Goal: Browse casually: Explore the website without a specific task or goal

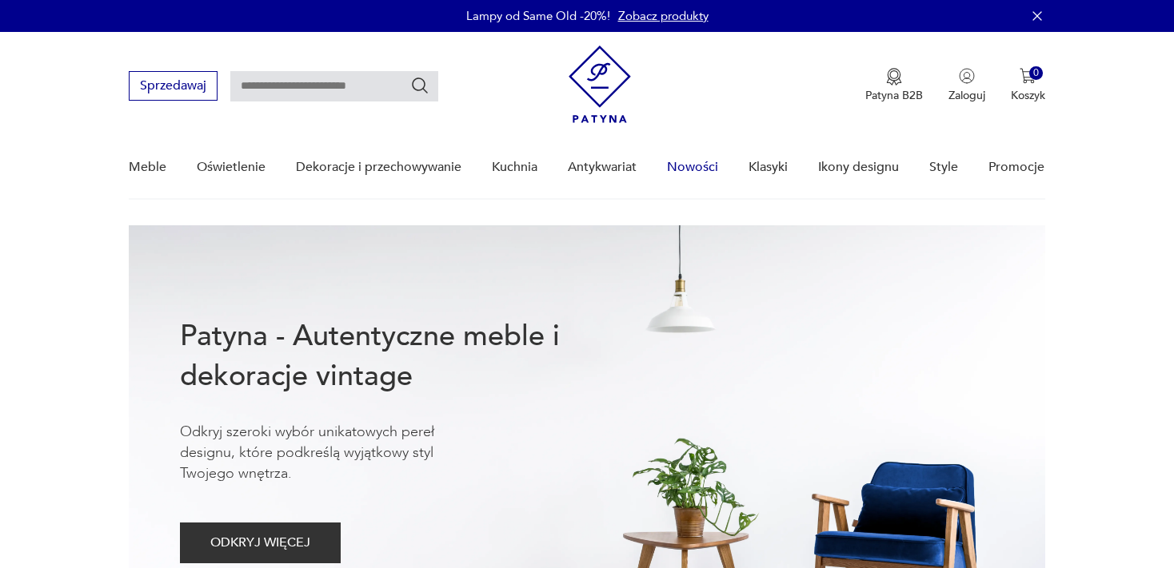
click at [696, 169] on link "Nowości" at bounding box center [692, 168] width 51 height 62
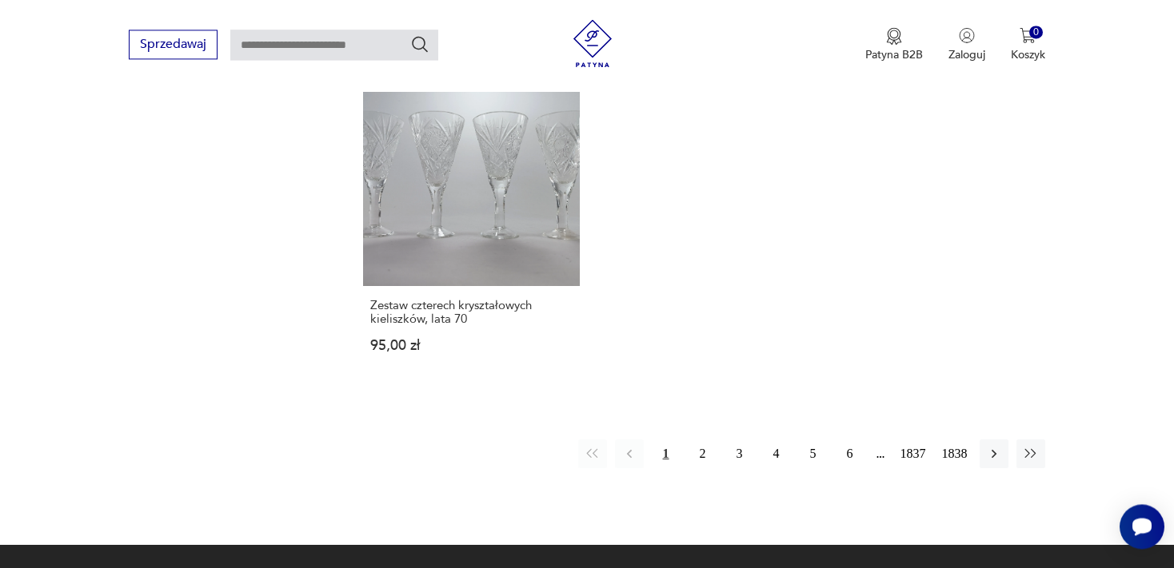
scroll to position [2139, 0]
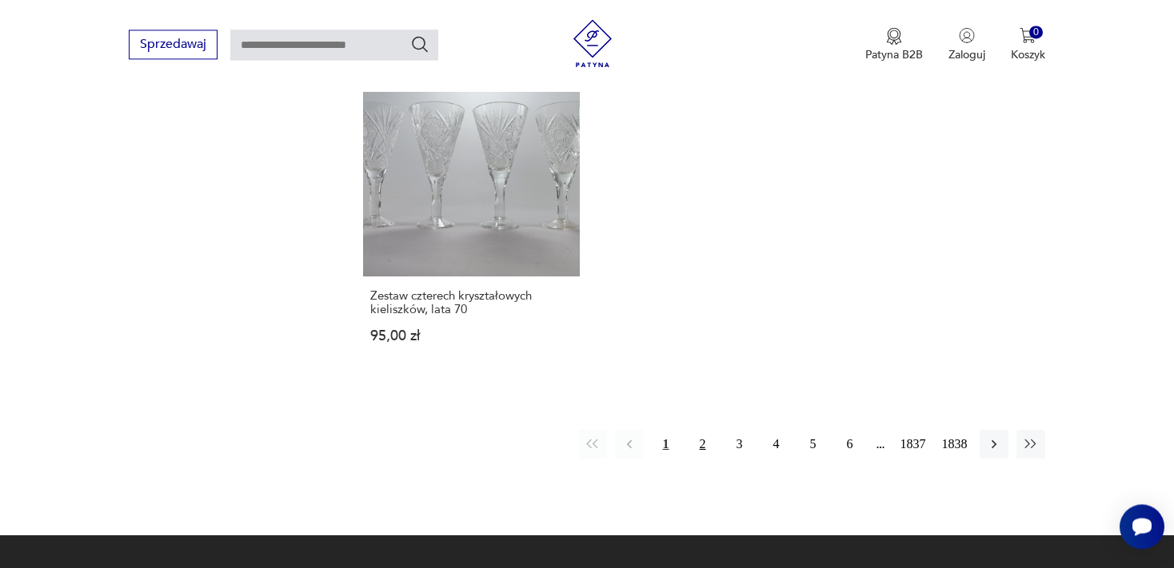
click at [700, 442] on button "2" at bounding box center [702, 444] width 29 height 29
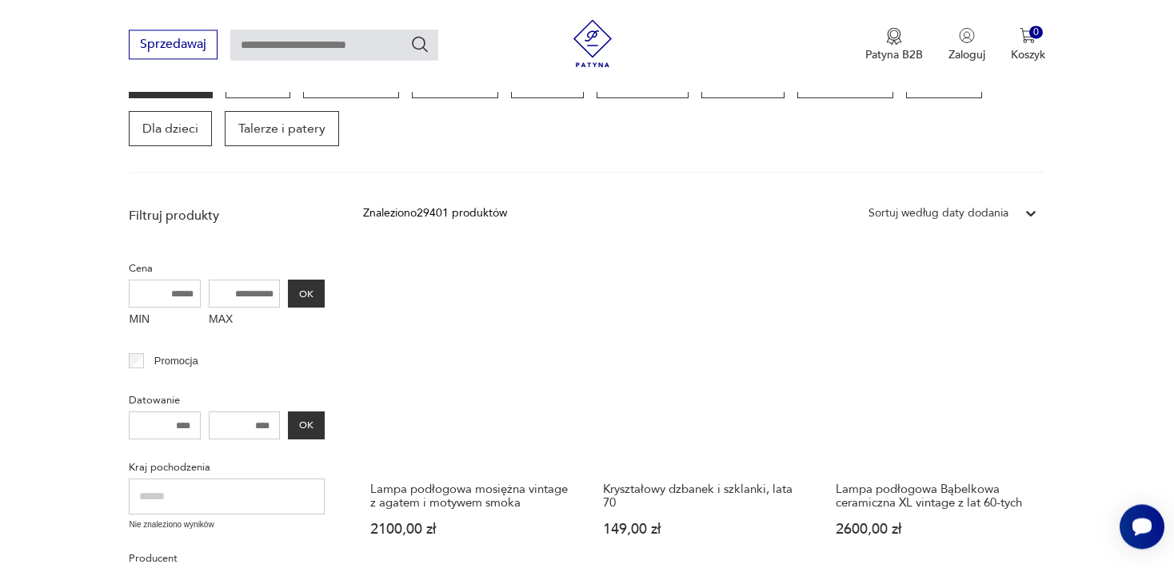
scroll to position [291, 0]
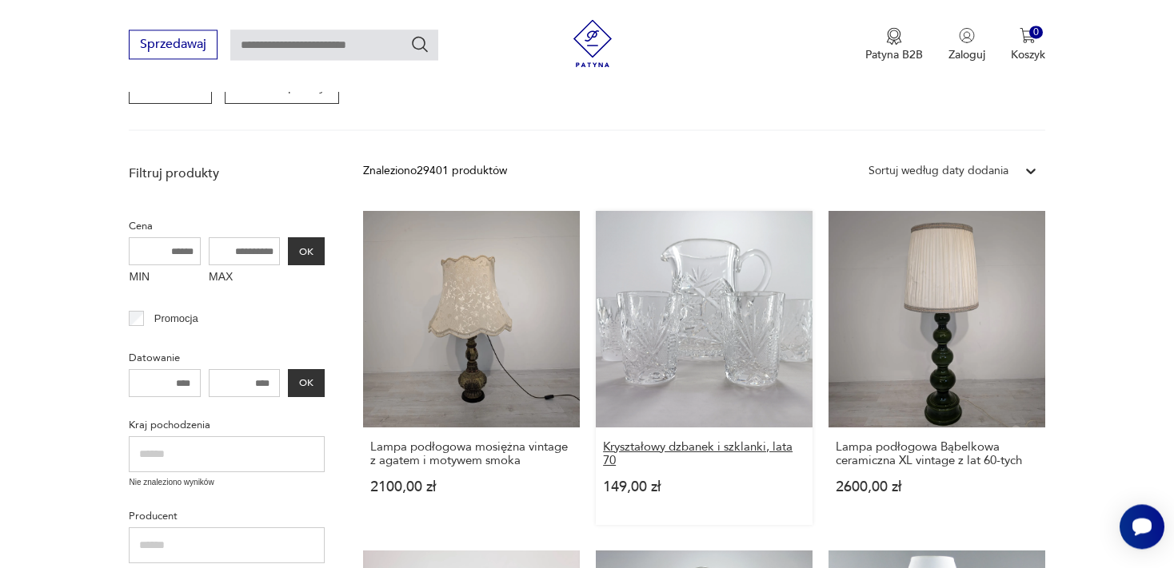
click at [698, 443] on h3 "Kryształowy dzbanek i szklanki, lata 70" at bounding box center [704, 454] width 202 height 27
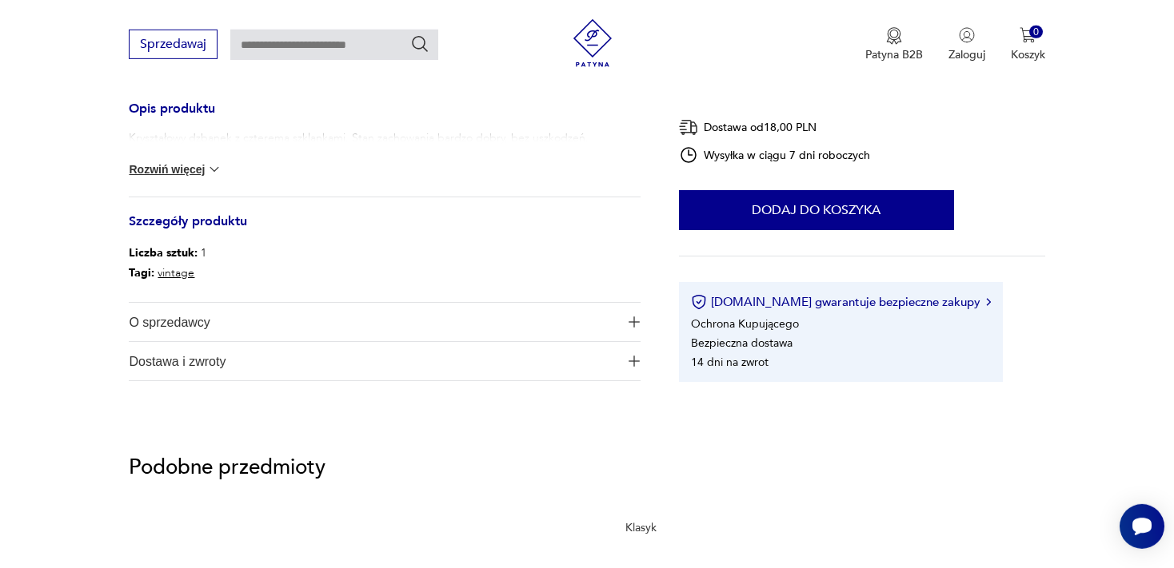
scroll to position [675, 0]
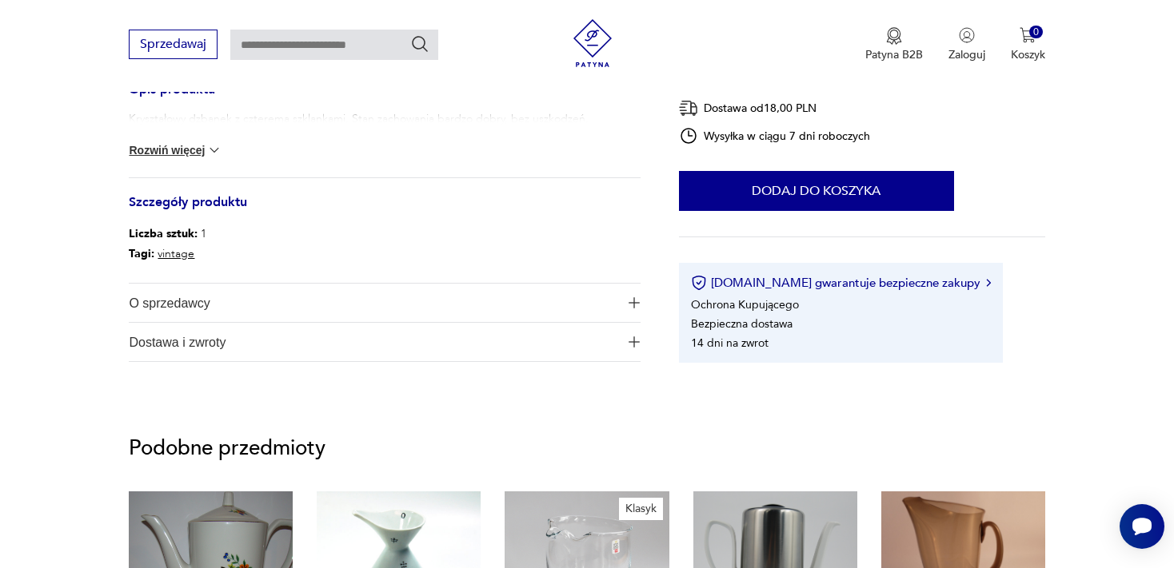
click at [192, 144] on button "Rozwiń więcej" at bounding box center [175, 150] width 93 height 16
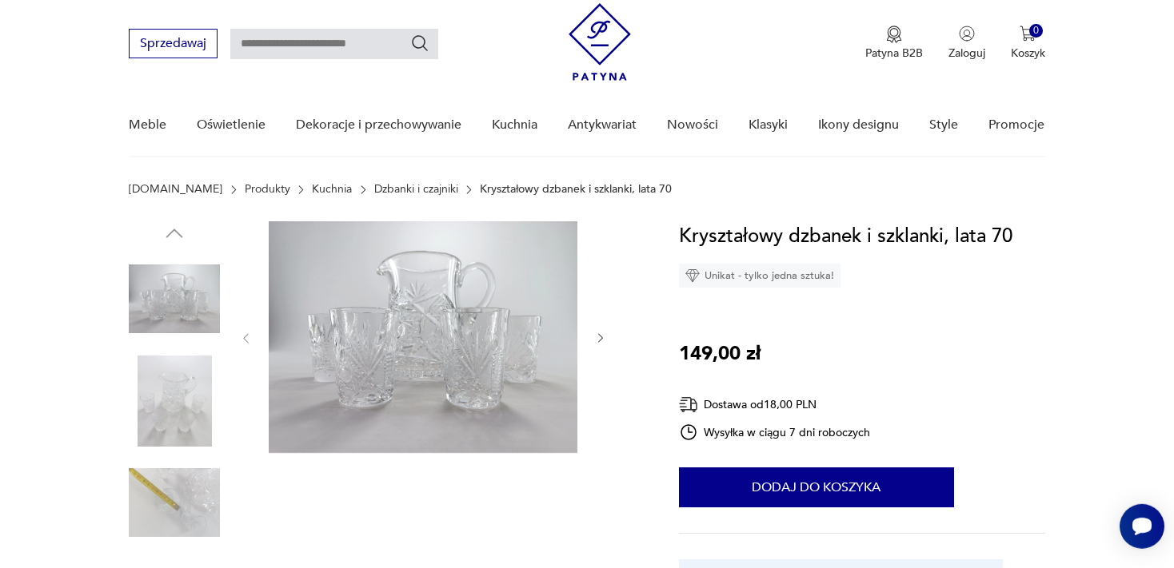
scroll to position [28, 0]
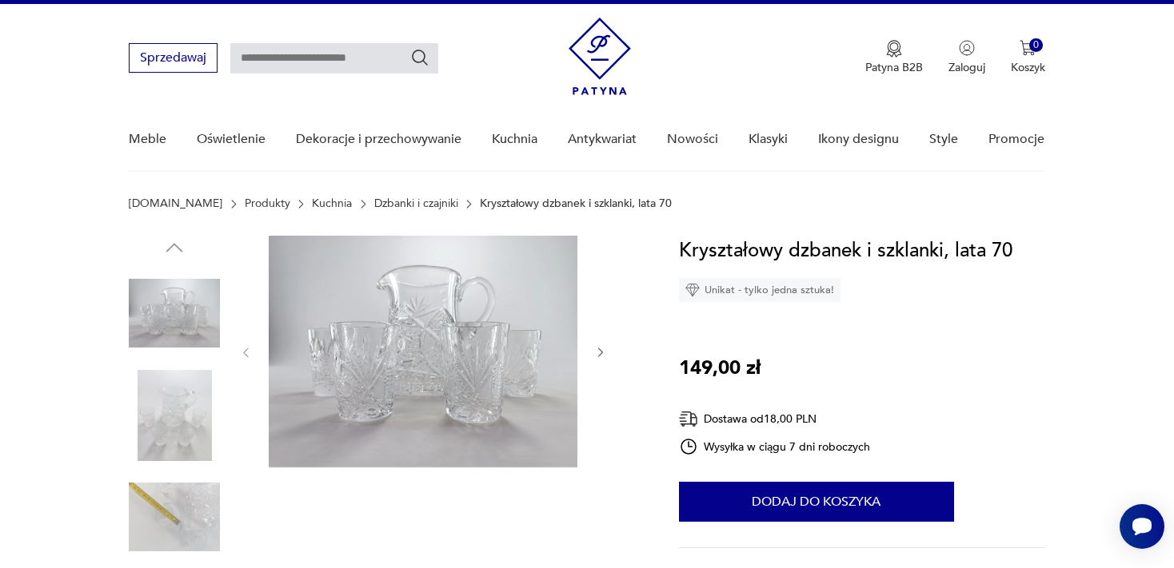
click at [596, 350] on icon "button" at bounding box center [601, 353] width 14 height 14
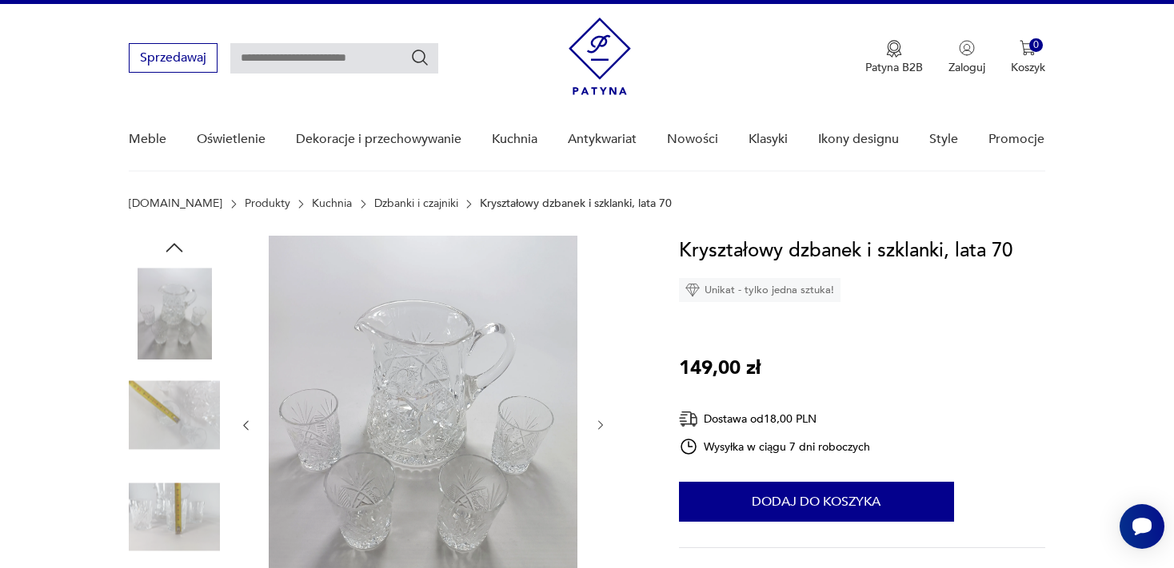
click at [181, 410] on img at bounding box center [174, 415] width 91 height 91
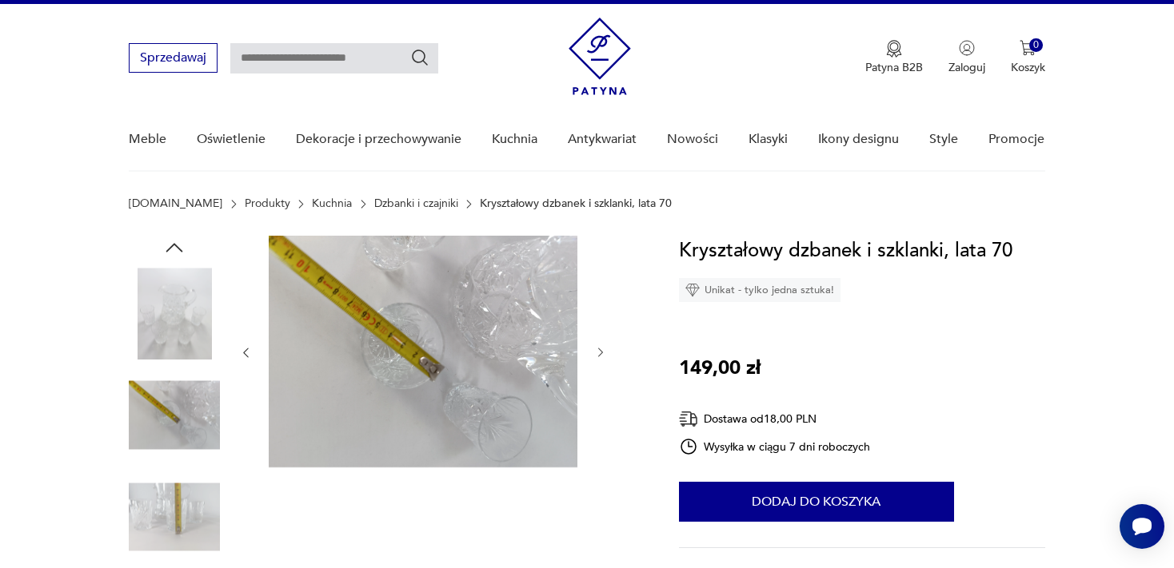
click at [183, 517] on img at bounding box center [174, 517] width 91 height 91
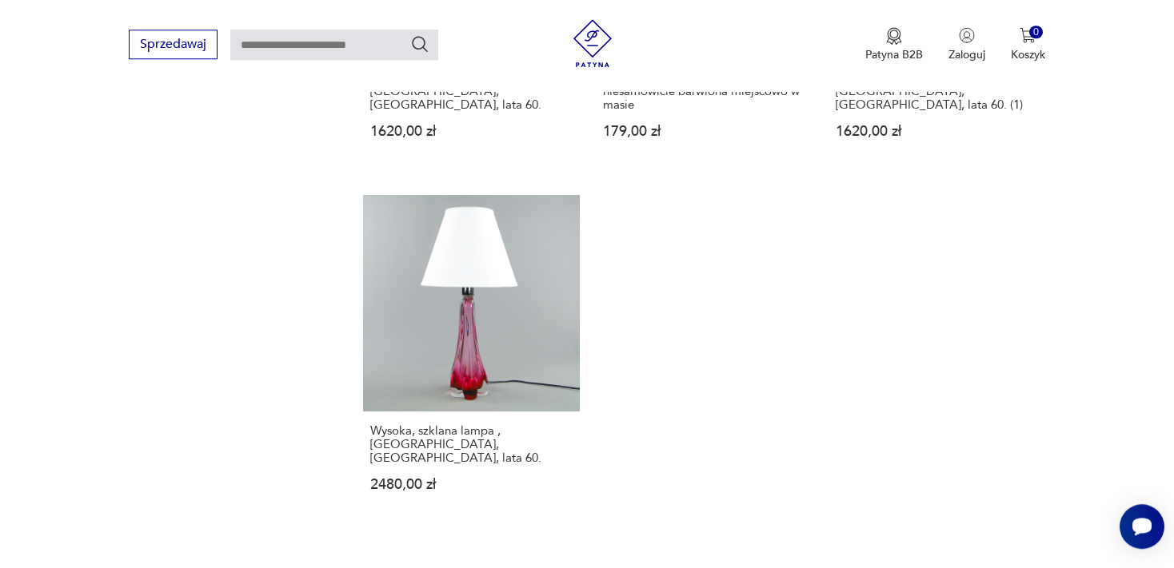
scroll to position [2061, 0]
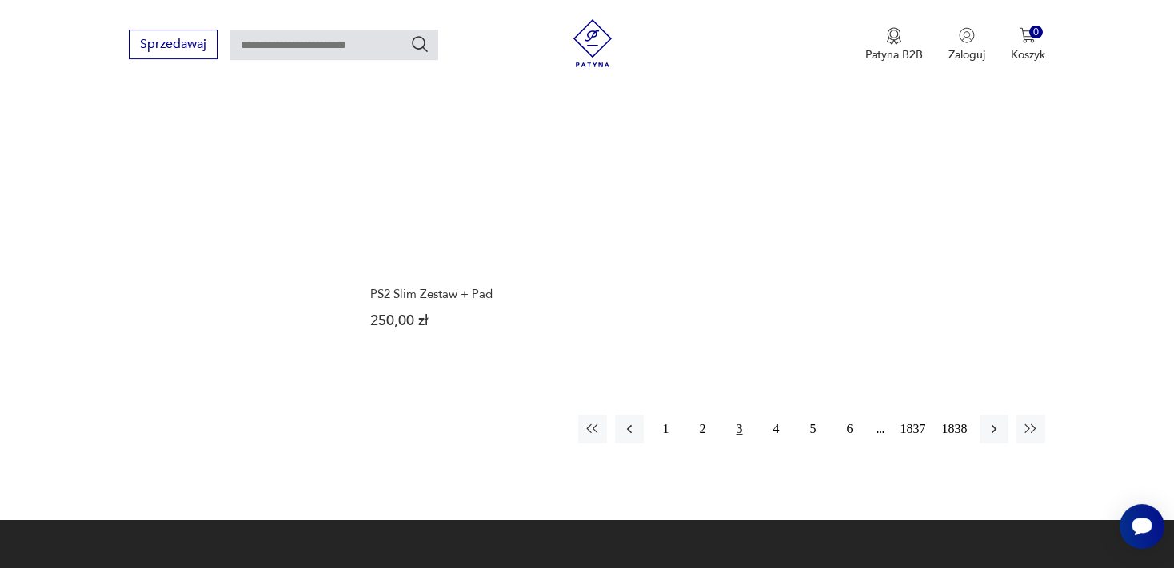
scroll to position [2162, 0]
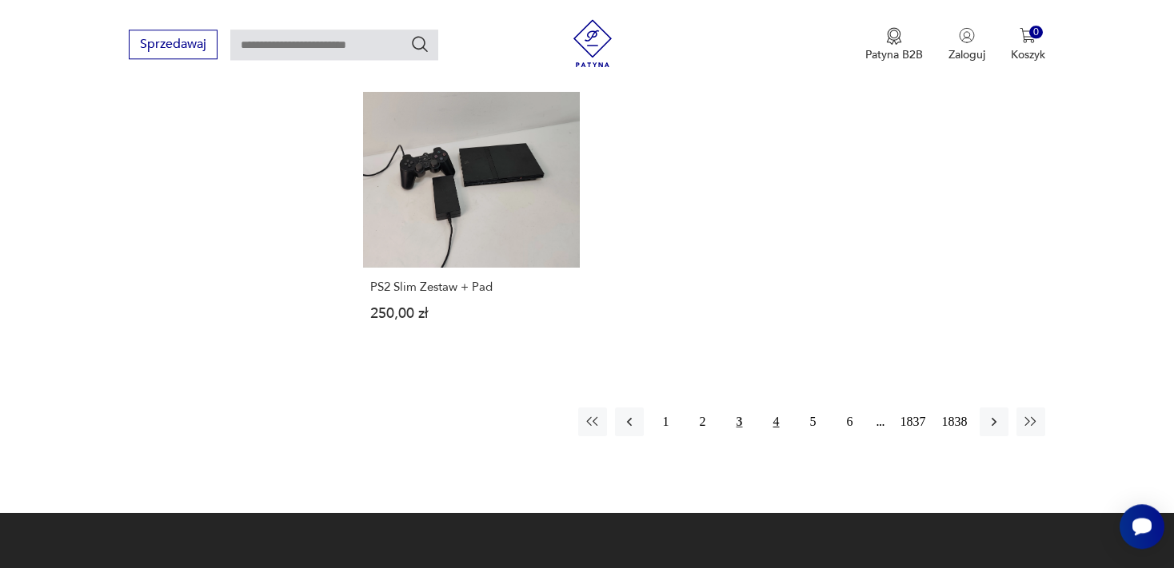
click at [775, 408] on button "4" at bounding box center [776, 422] width 29 height 29
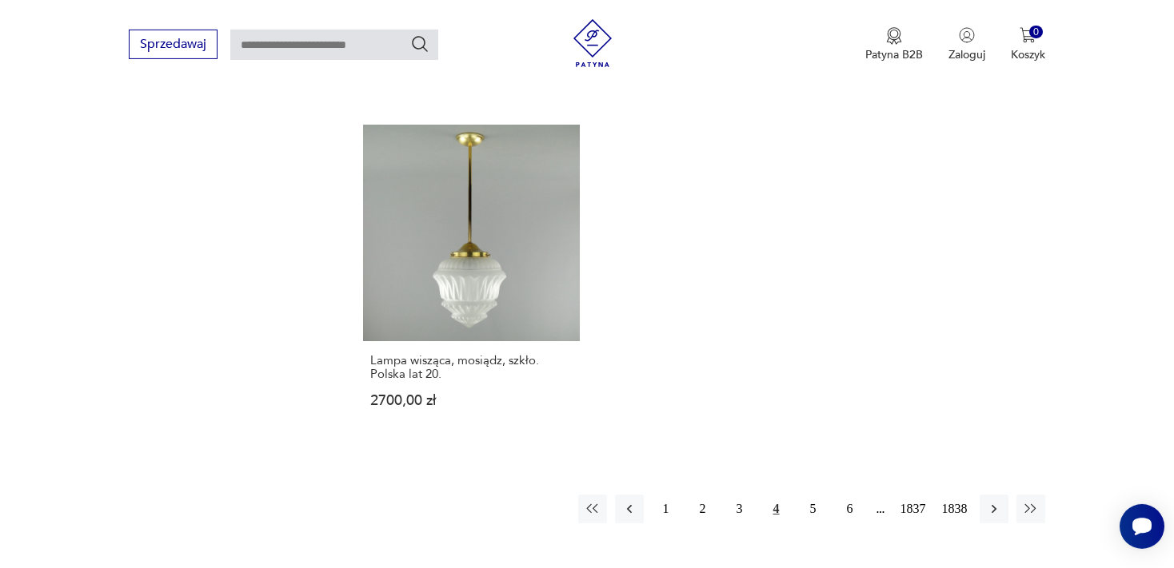
scroll to position [2134, 0]
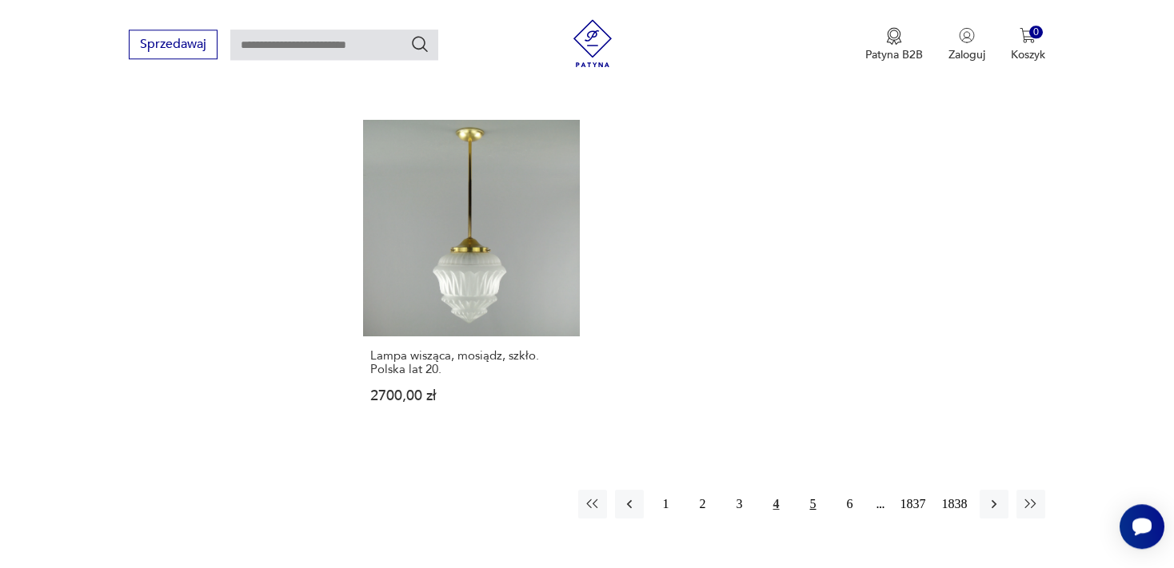
click at [811, 490] on button "5" at bounding box center [813, 504] width 29 height 29
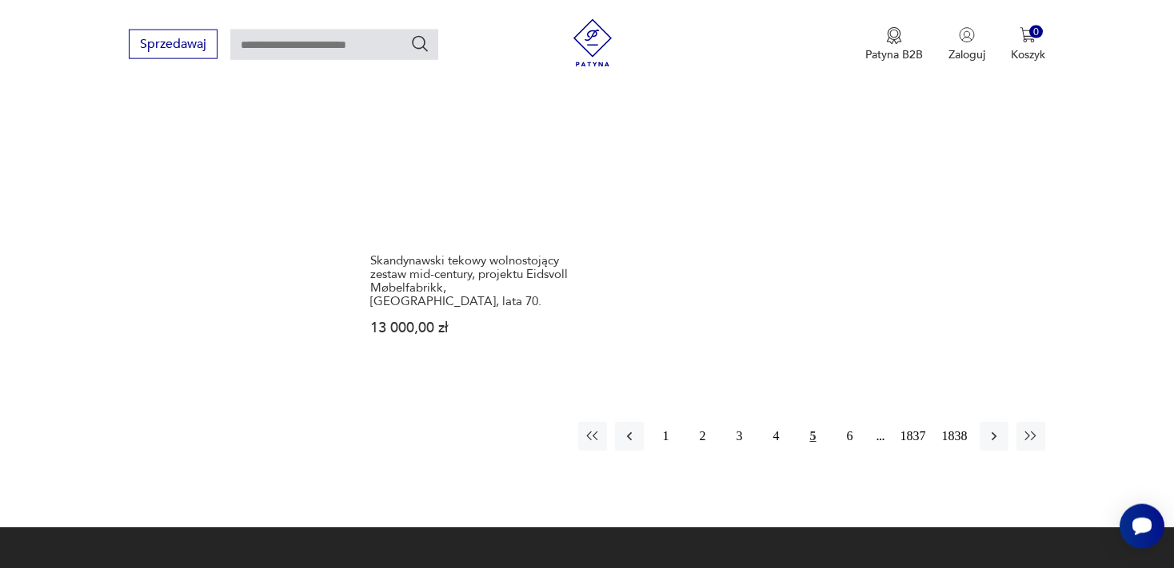
scroll to position [2190, 0]
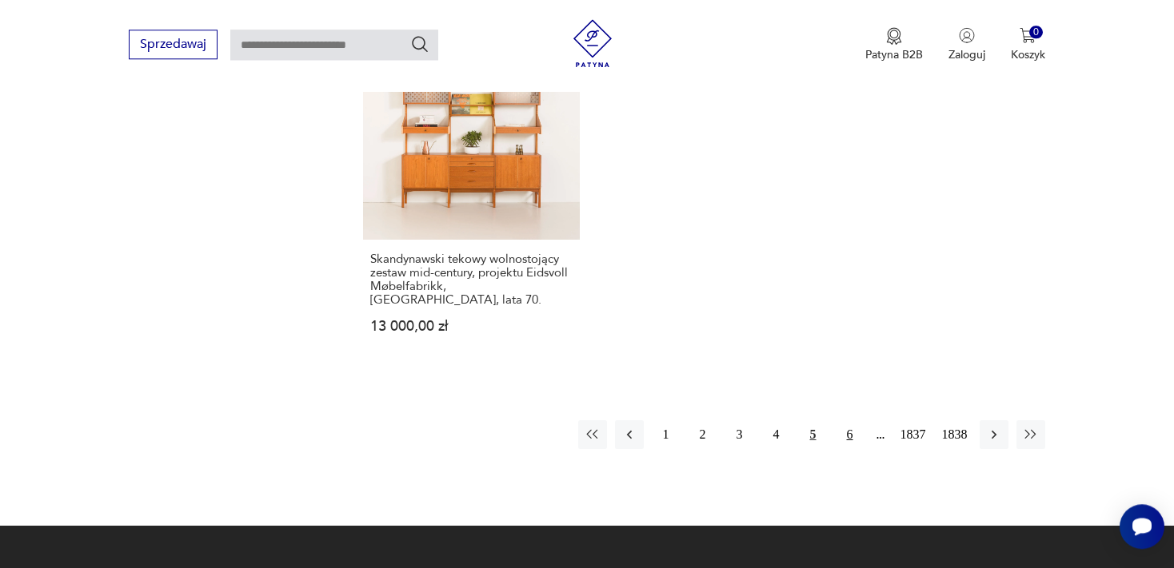
click at [851, 421] on button "6" at bounding box center [849, 435] width 29 height 29
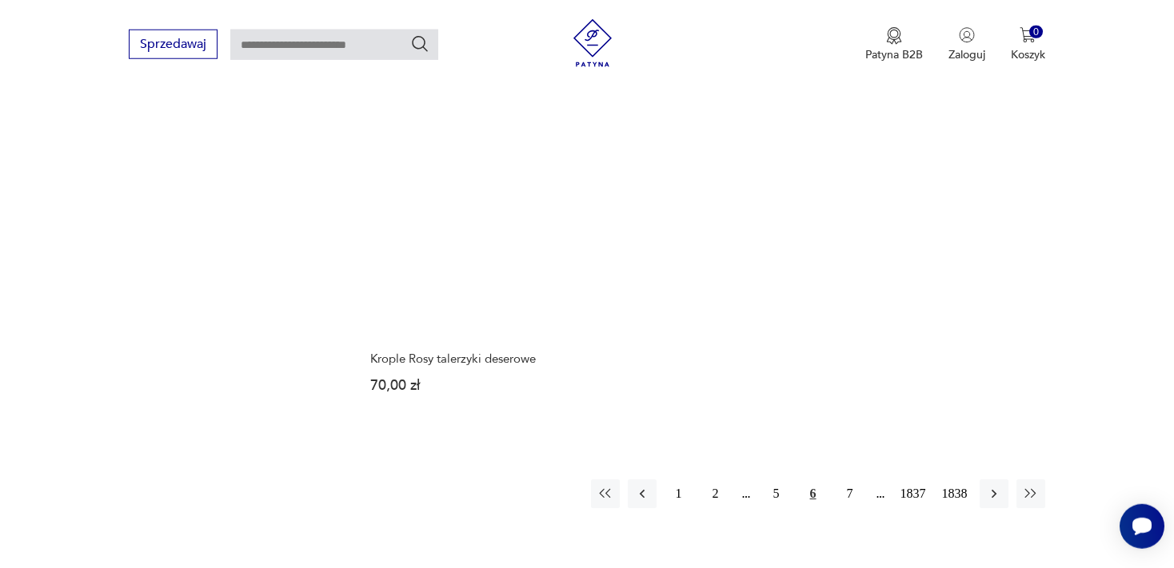
scroll to position [2092, 0]
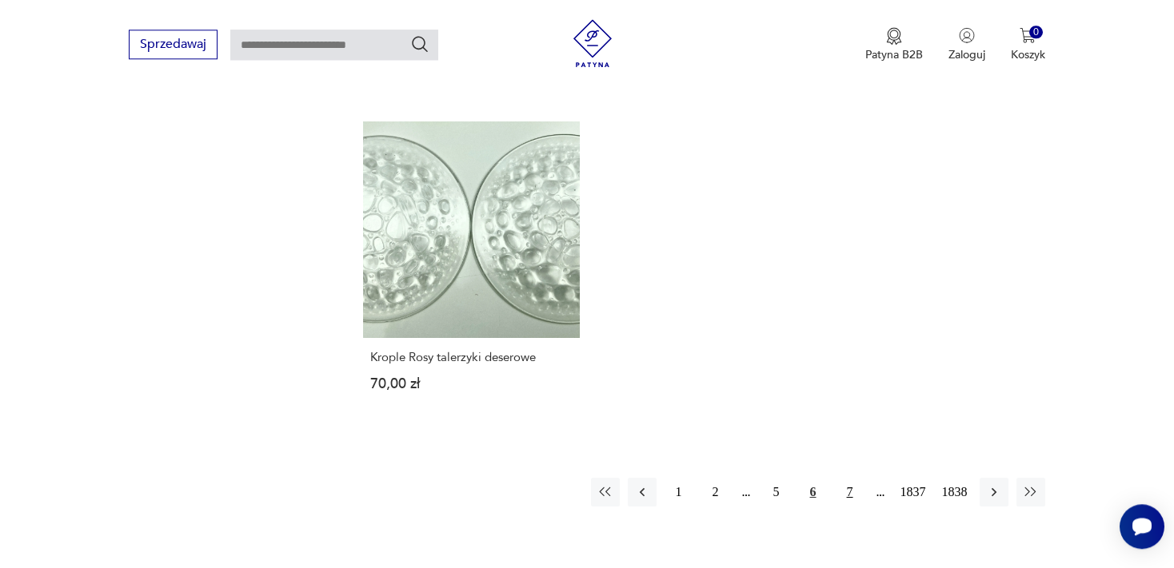
click at [850, 478] on button "7" at bounding box center [849, 492] width 29 height 29
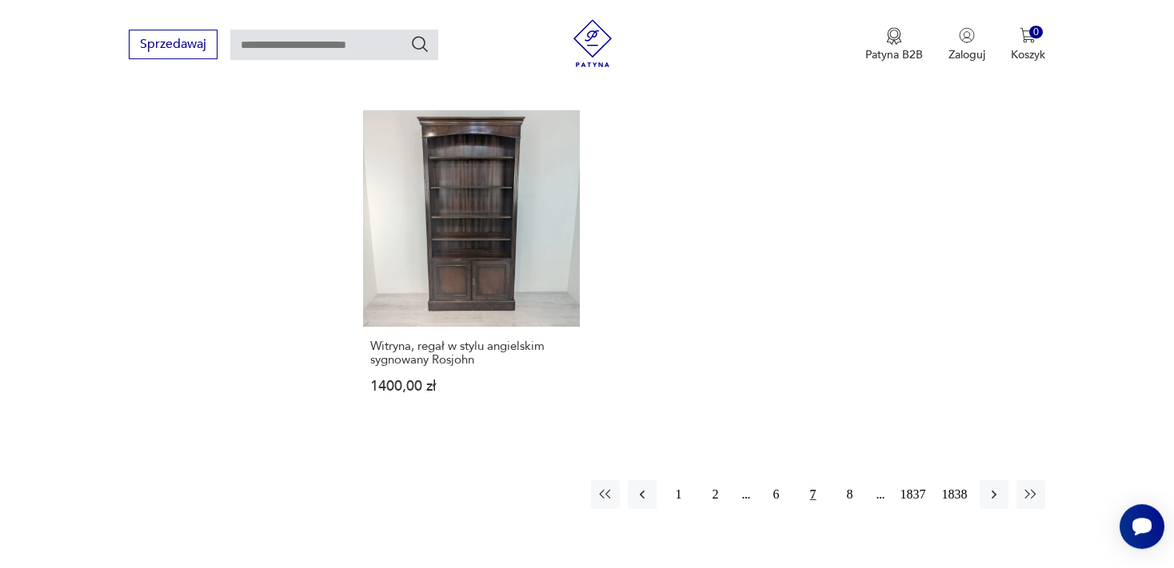
scroll to position [2106, 0]
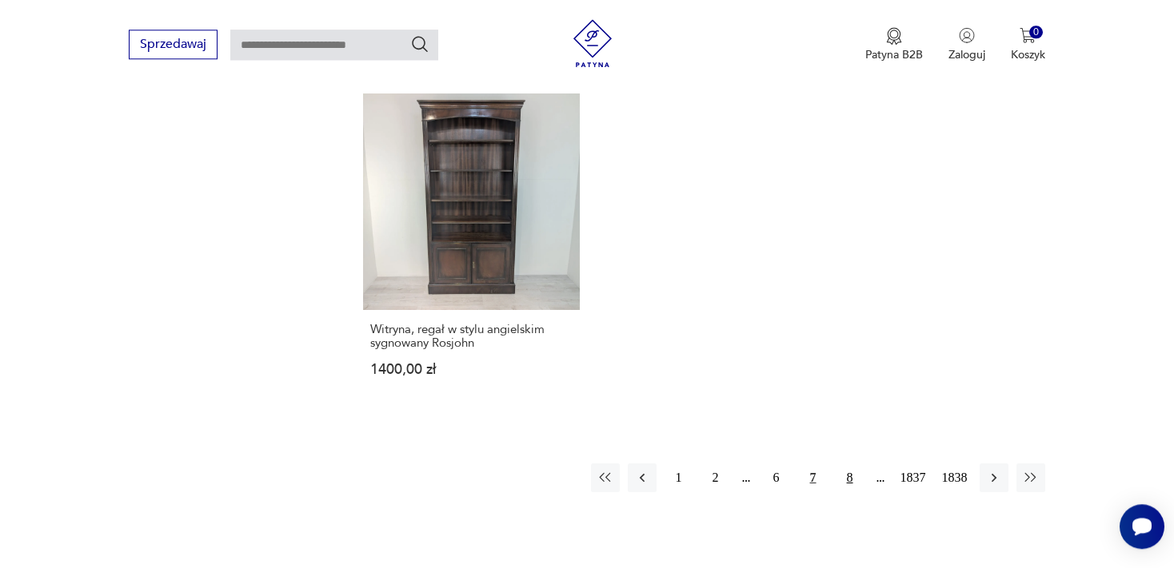
click at [850, 464] on button "8" at bounding box center [849, 478] width 29 height 29
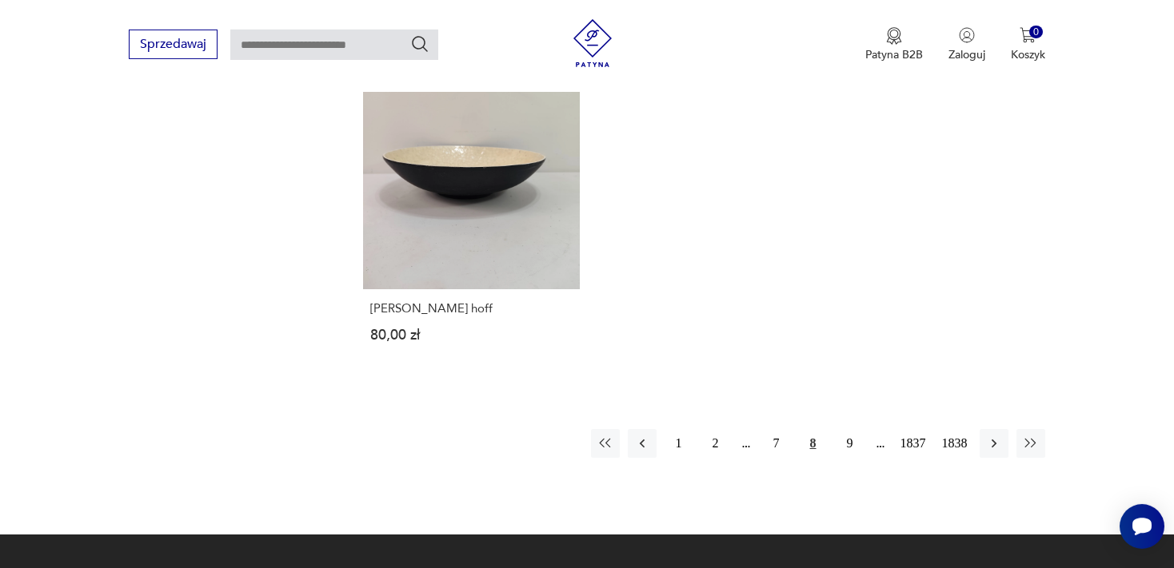
scroll to position [2232, 0]
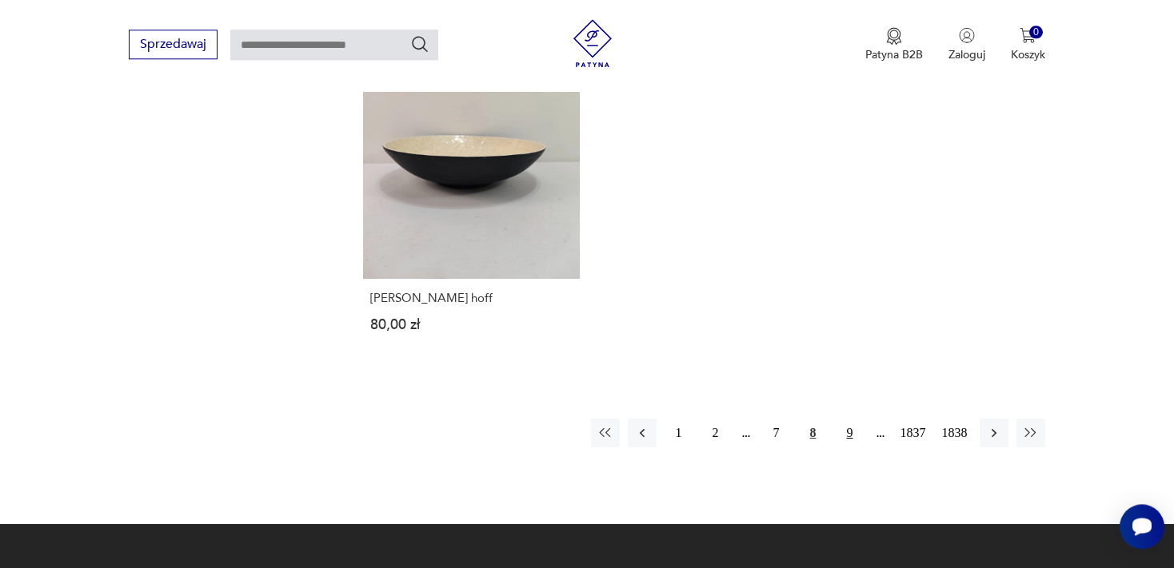
click at [847, 419] on button "9" at bounding box center [849, 433] width 29 height 29
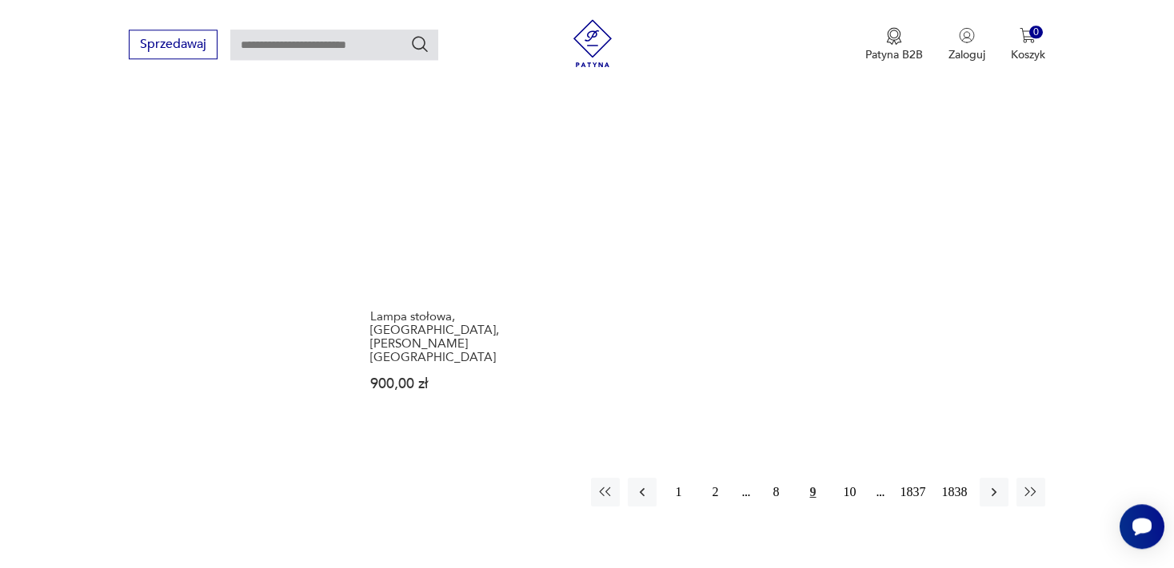
scroll to position [2134, 0]
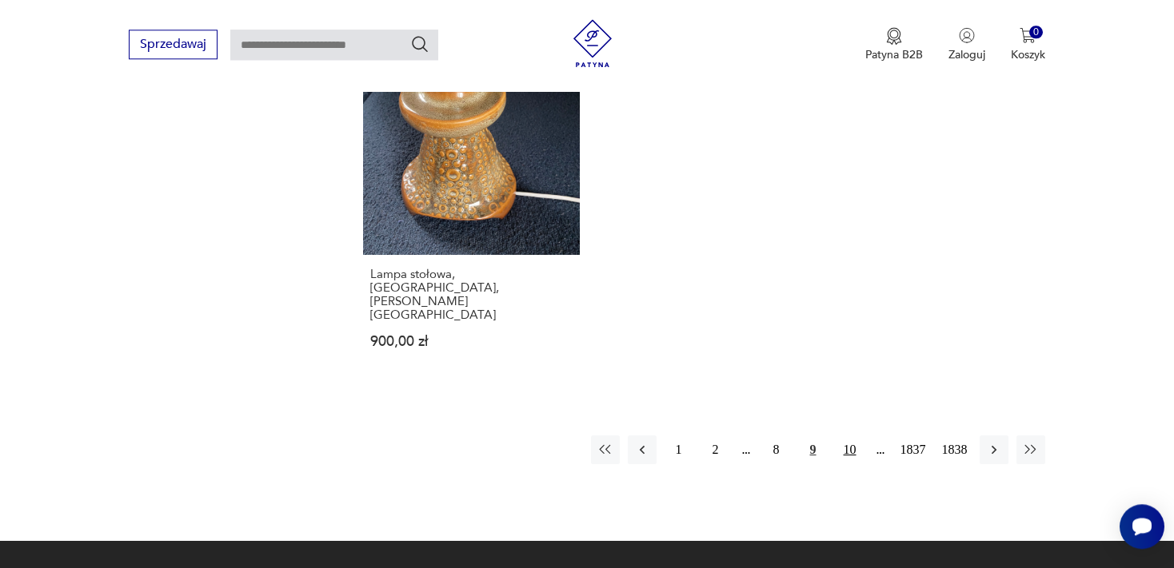
click at [851, 436] on button "10" at bounding box center [849, 450] width 29 height 29
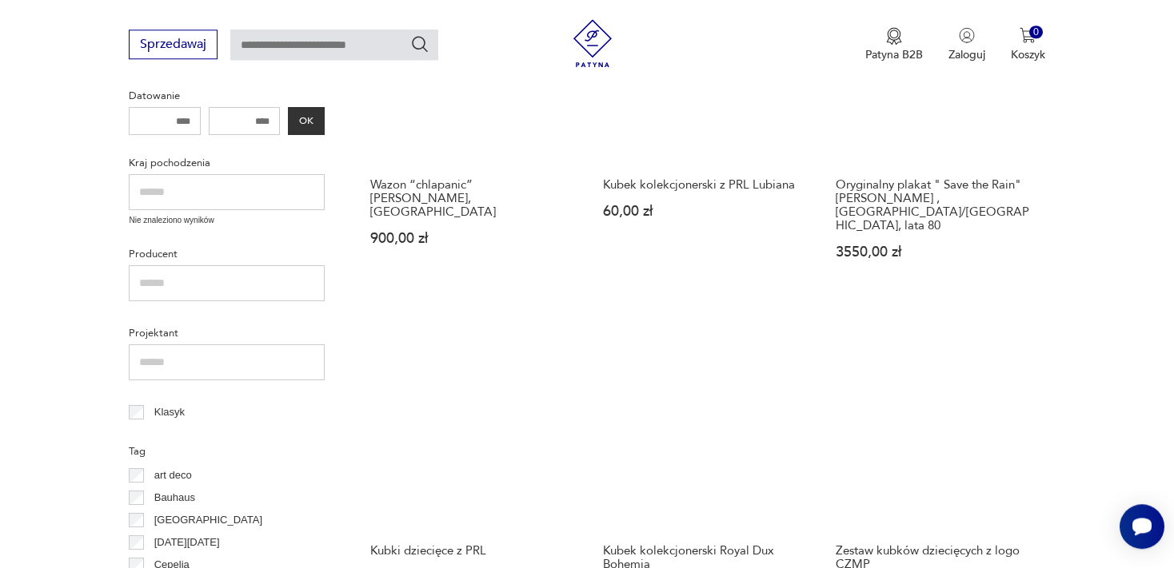
scroll to position [558, 0]
